Goal: Information Seeking & Learning: Learn about a topic

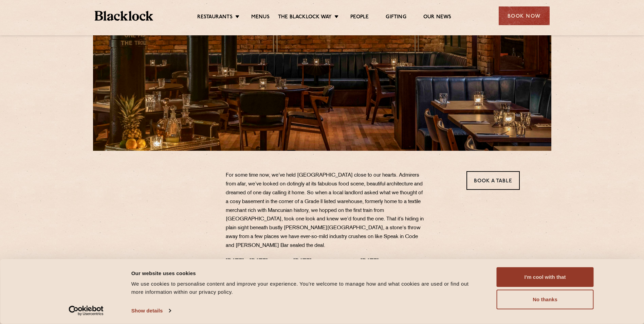
scroll to position [102, 0]
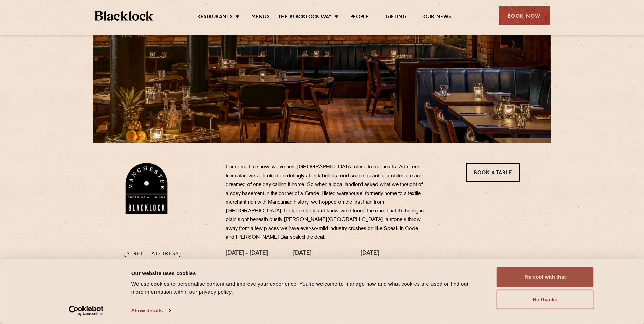
click at [554, 277] on button "I'm cool with that" at bounding box center [544, 277] width 97 height 20
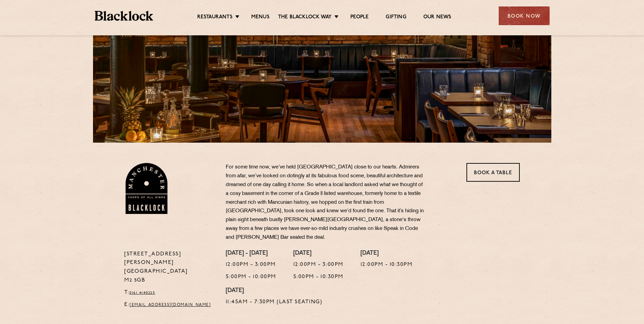
scroll to position [0, 0]
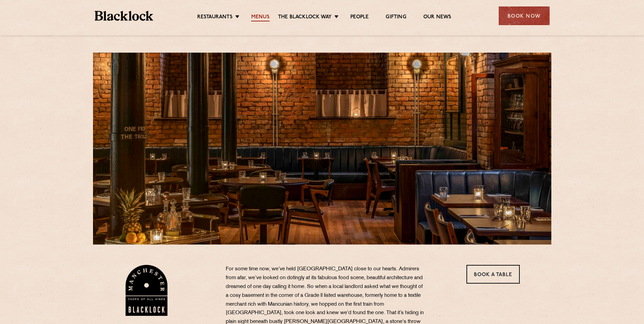
click at [258, 15] on link "Menus" at bounding box center [260, 17] width 18 height 7
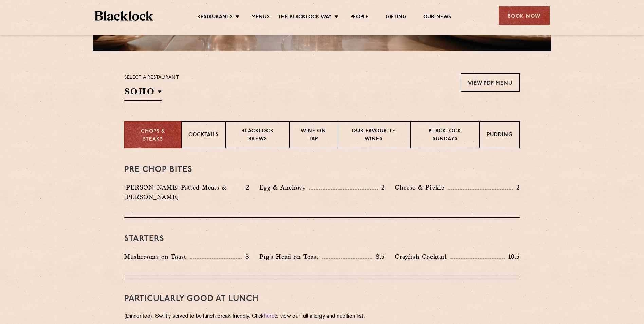
scroll to position [204, 0]
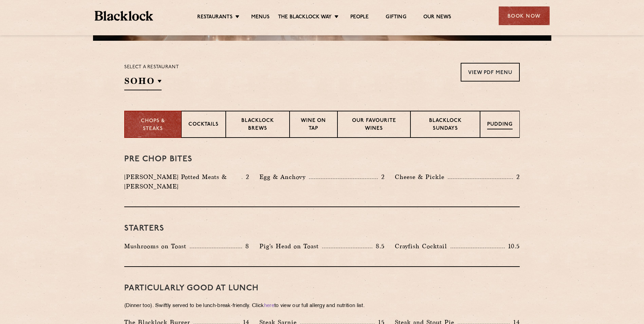
click at [504, 124] on p "Pudding" at bounding box center [499, 125] width 25 height 8
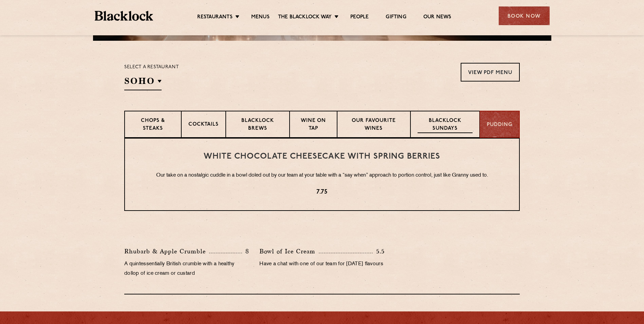
click at [438, 126] on p "Blacklock Sundays" at bounding box center [444, 125] width 55 height 16
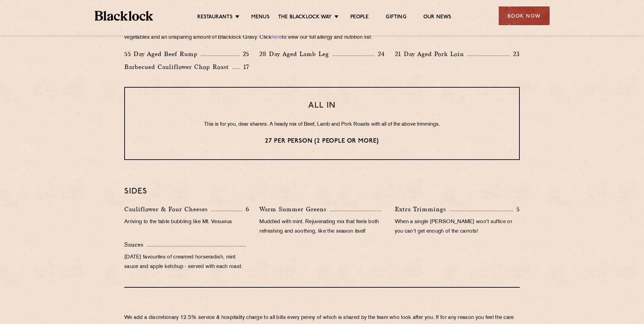
scroll to position [543, 0]
